Goal: Understand site structure: Understand site structure

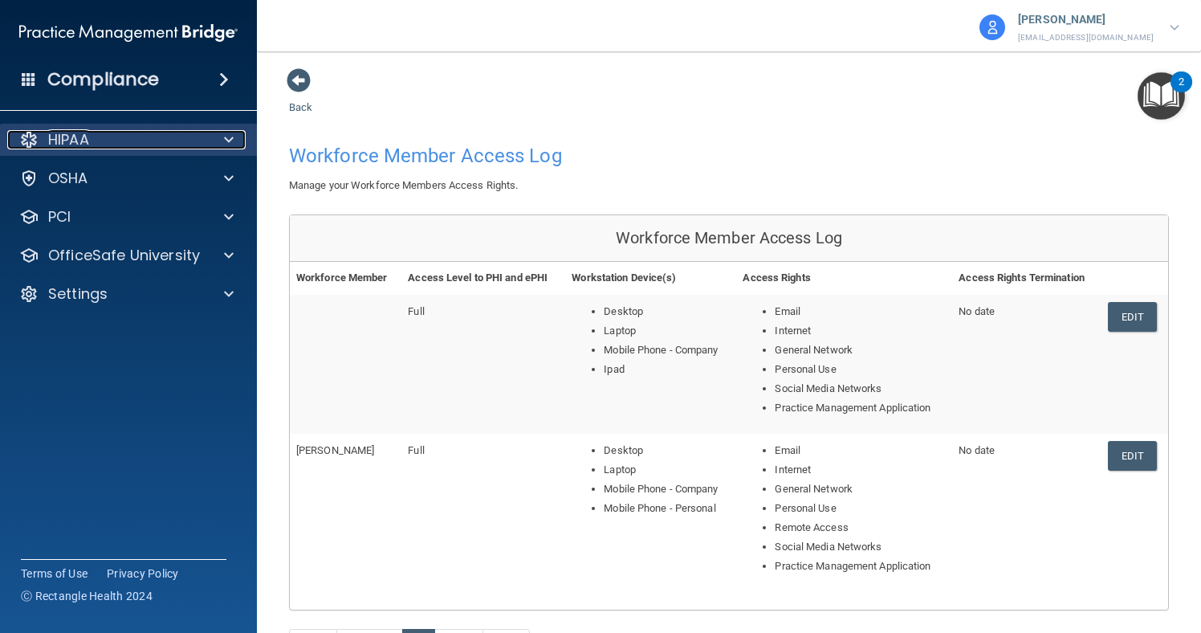
click at [232, 140] on span at bounding box center [229, 139] width 10 height 19
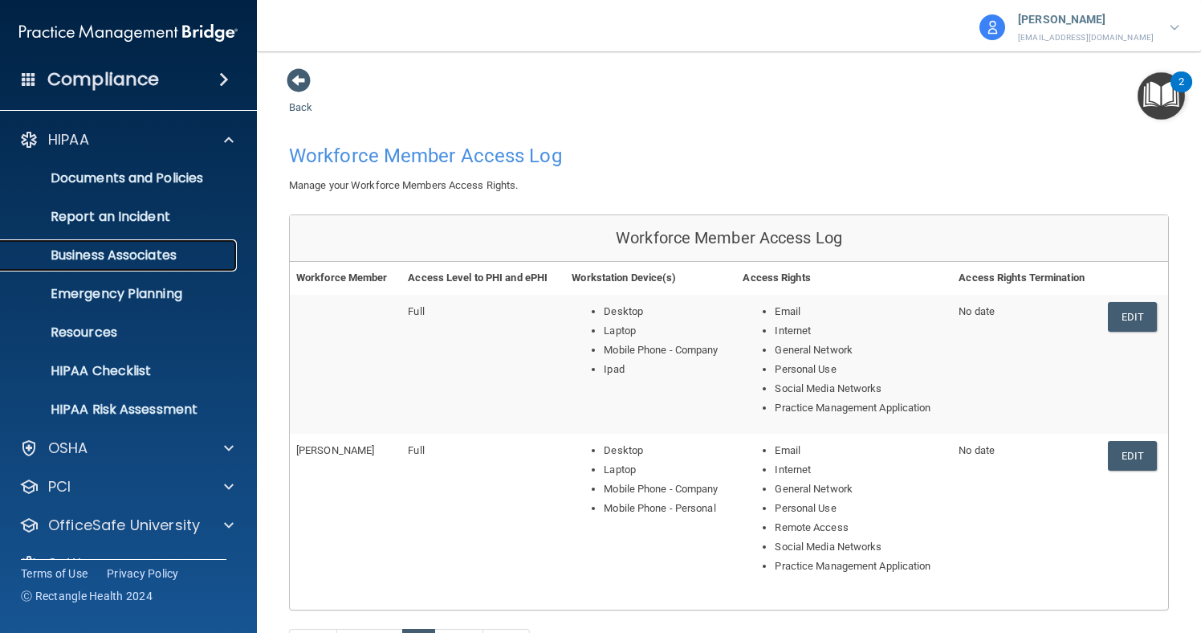
click at [166, 258] on p "Business Associates" at bounding box center [119, 255] width 219 height 16
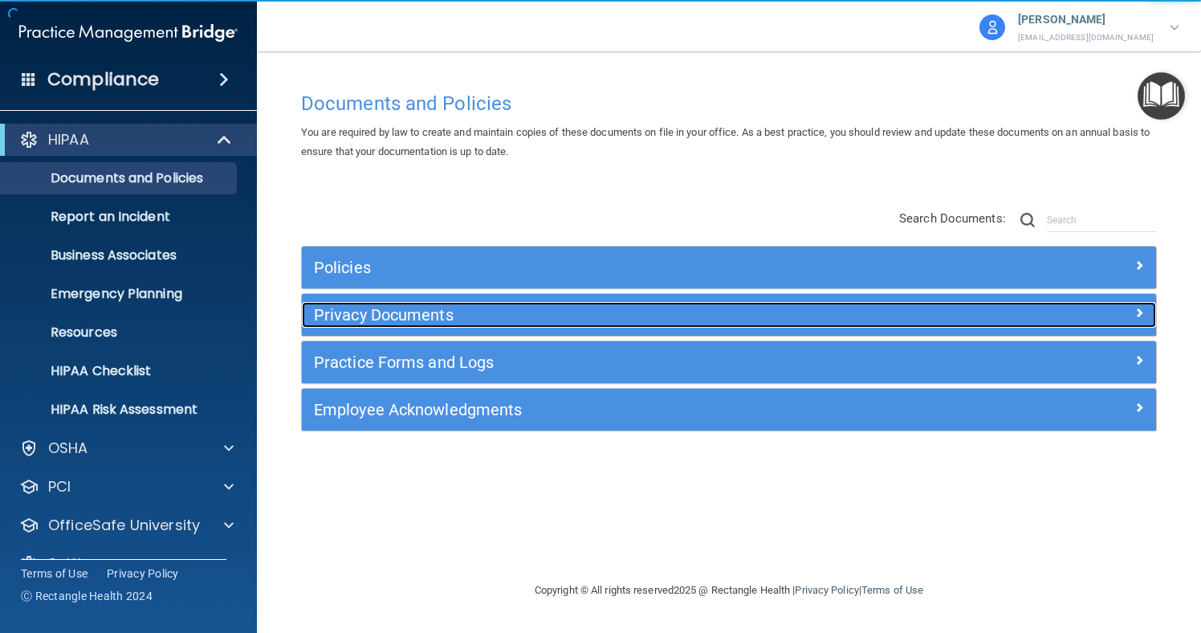
click at [424, 319] on h5 "Privacy Documents" at bounding box center [622, 315] width 616 height 18
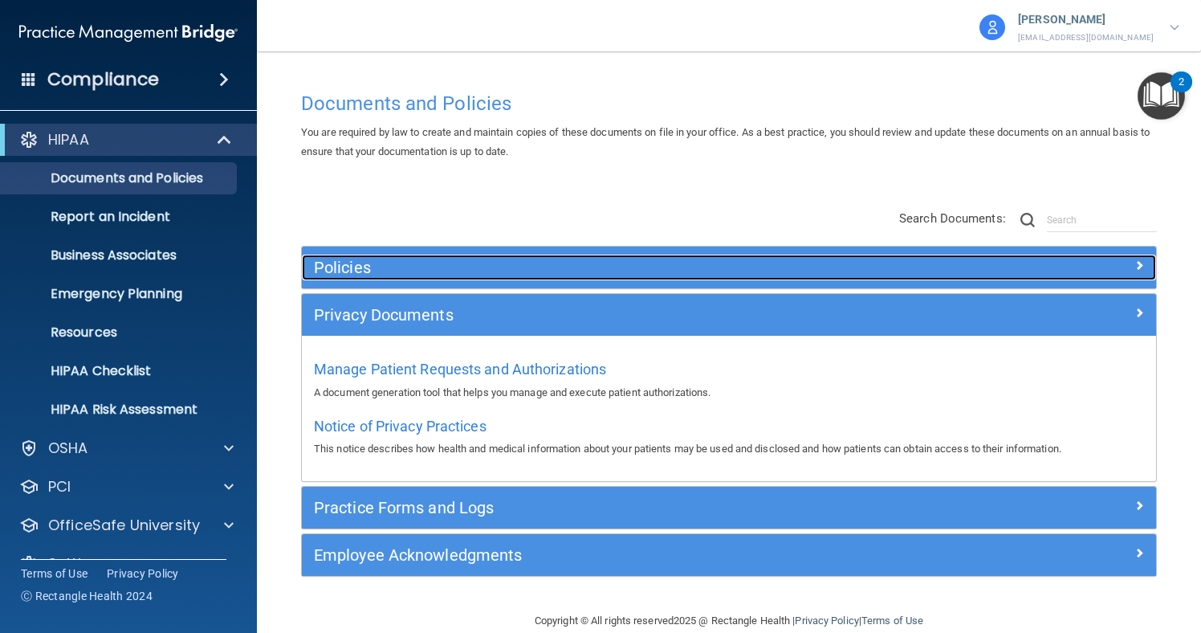
click at [368, 267] on h5 "Policies" at bounding box center [622, 267] width 616 height 18
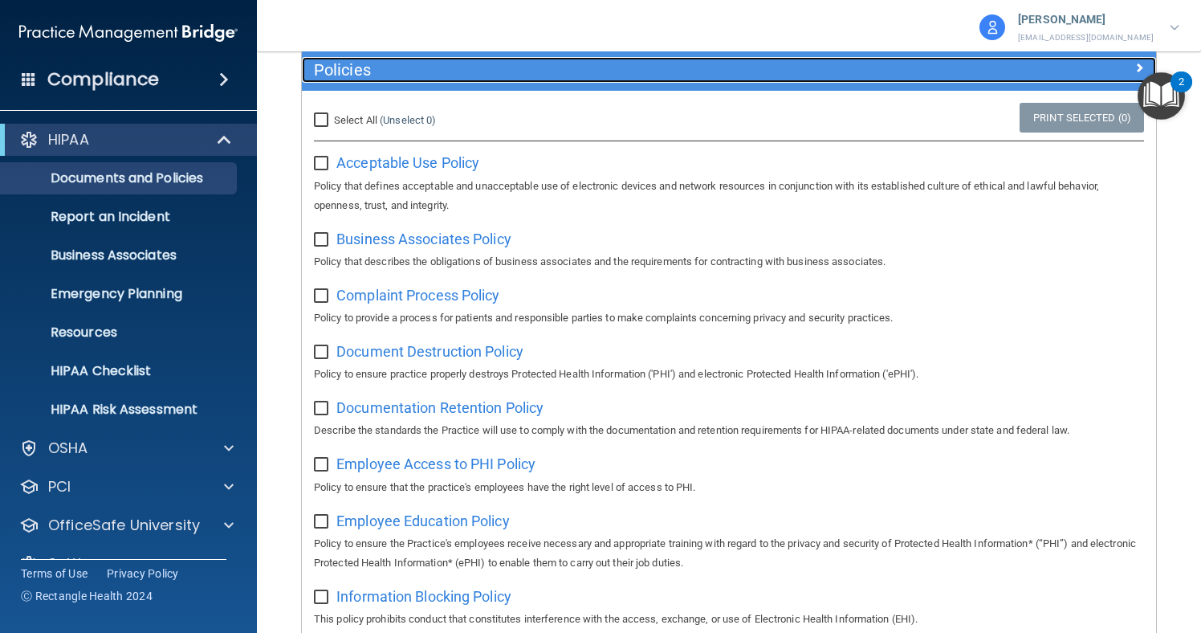
scroll to position [181, 0]
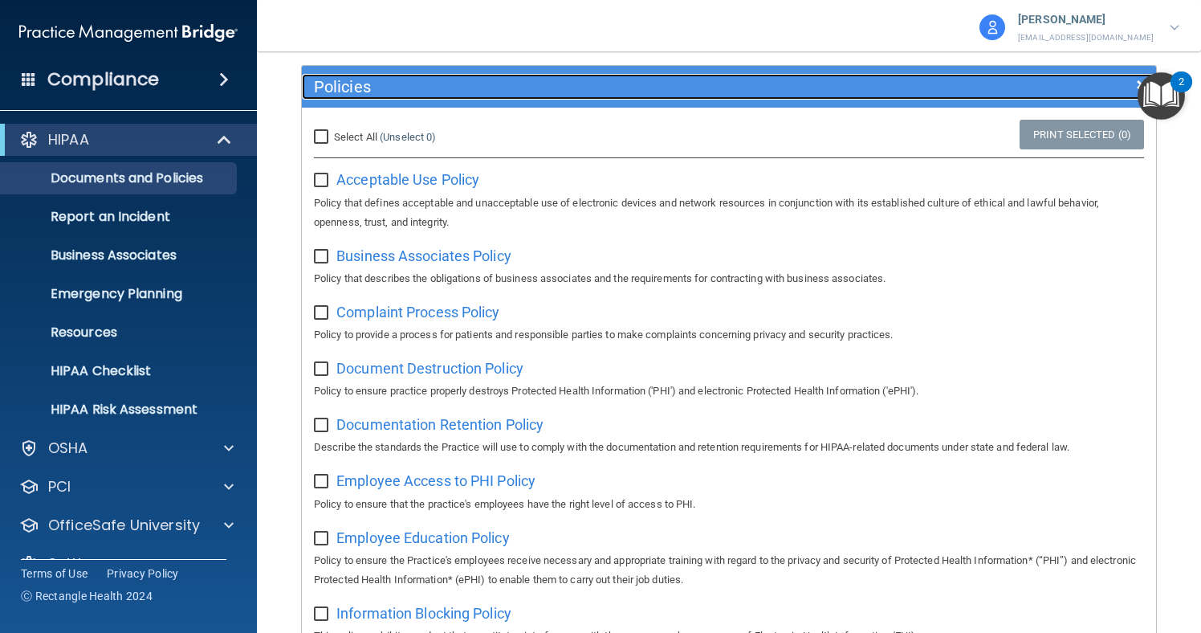
click at [376, 92] on h5 "Policies" at bounding box center [622, 87] width 616 height 18
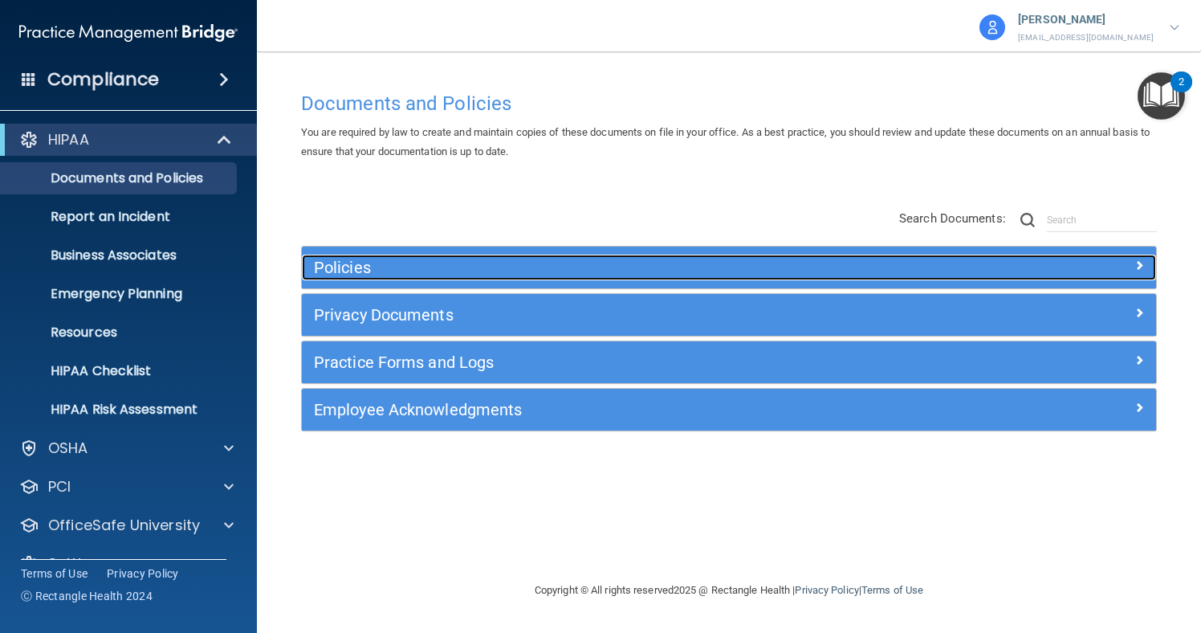
scroll to position [0, 0]
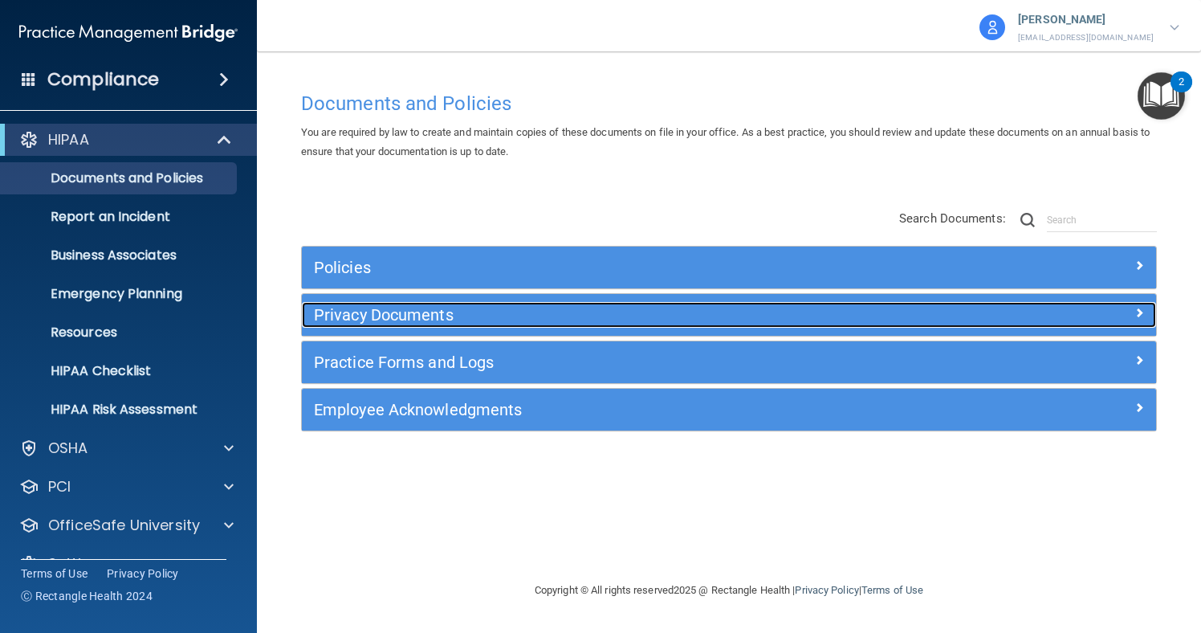
click at [378, 322] on h5 "Privacy Documents" at bounding box center [622, 315] width 616 height 18
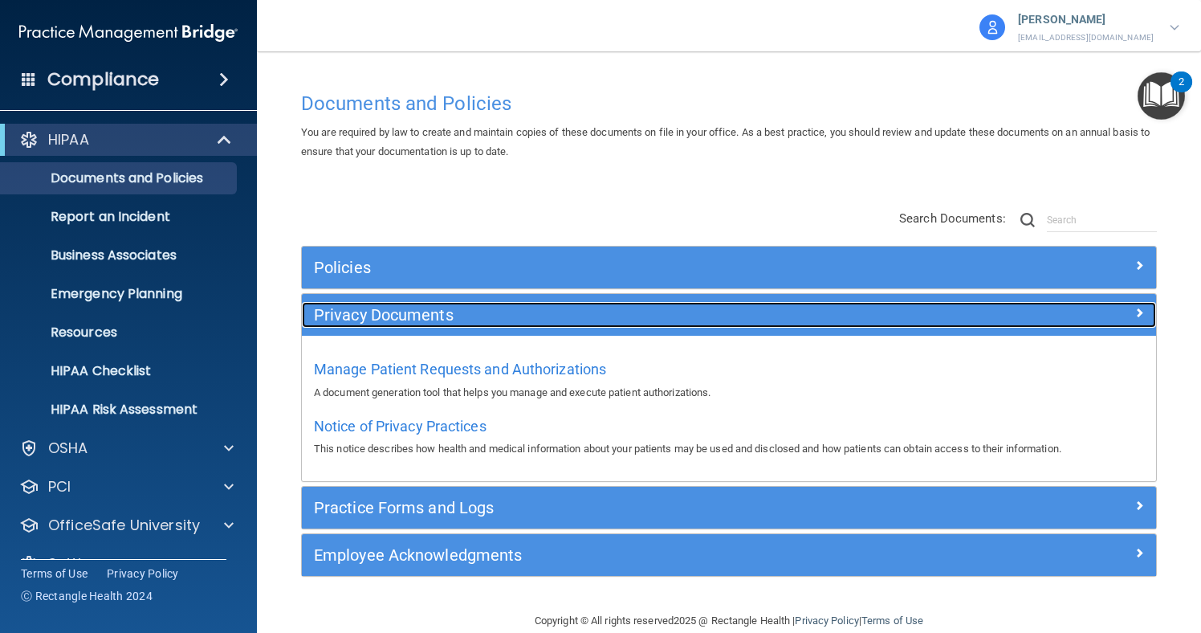
scroll to position [26, 0]
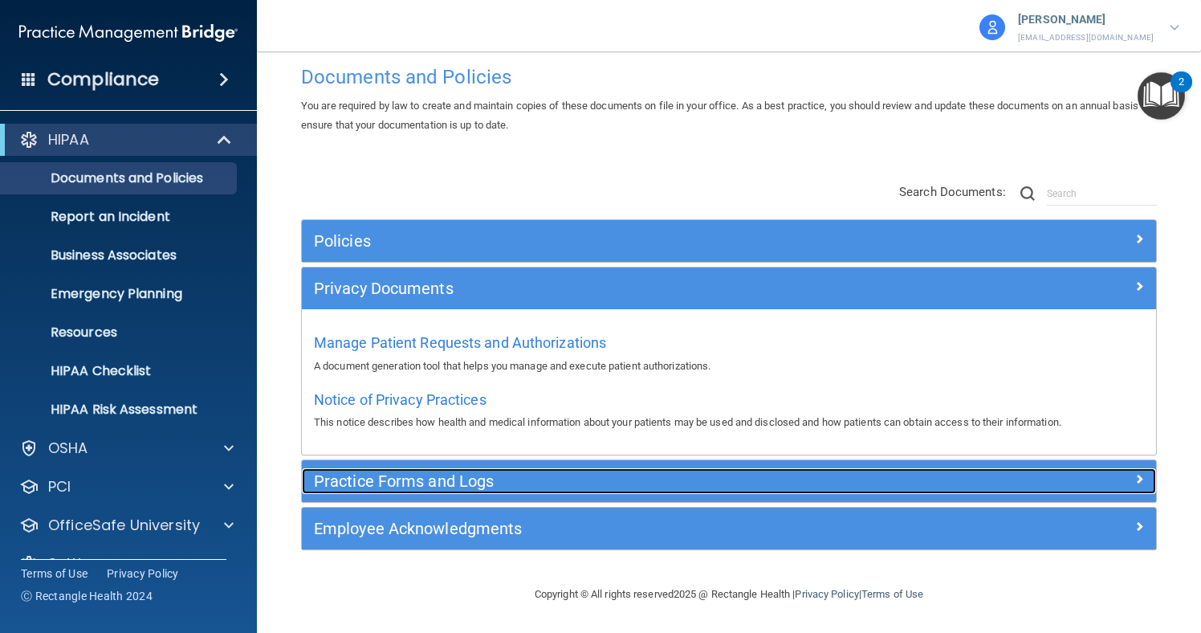
click at [385, 485] on h5 "Practice Forms and Logs" at bounding box center [622, 481] width 616 height 18
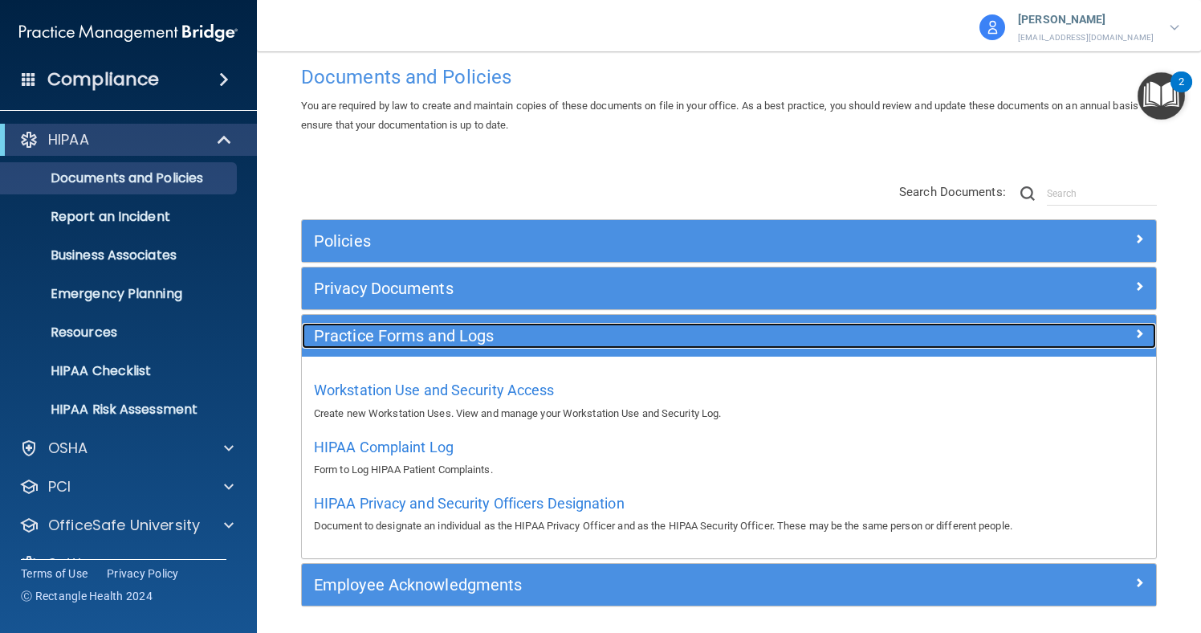
scroll to position [83, 0]
